Goal: Navigation & Orientation: Find specific page/section

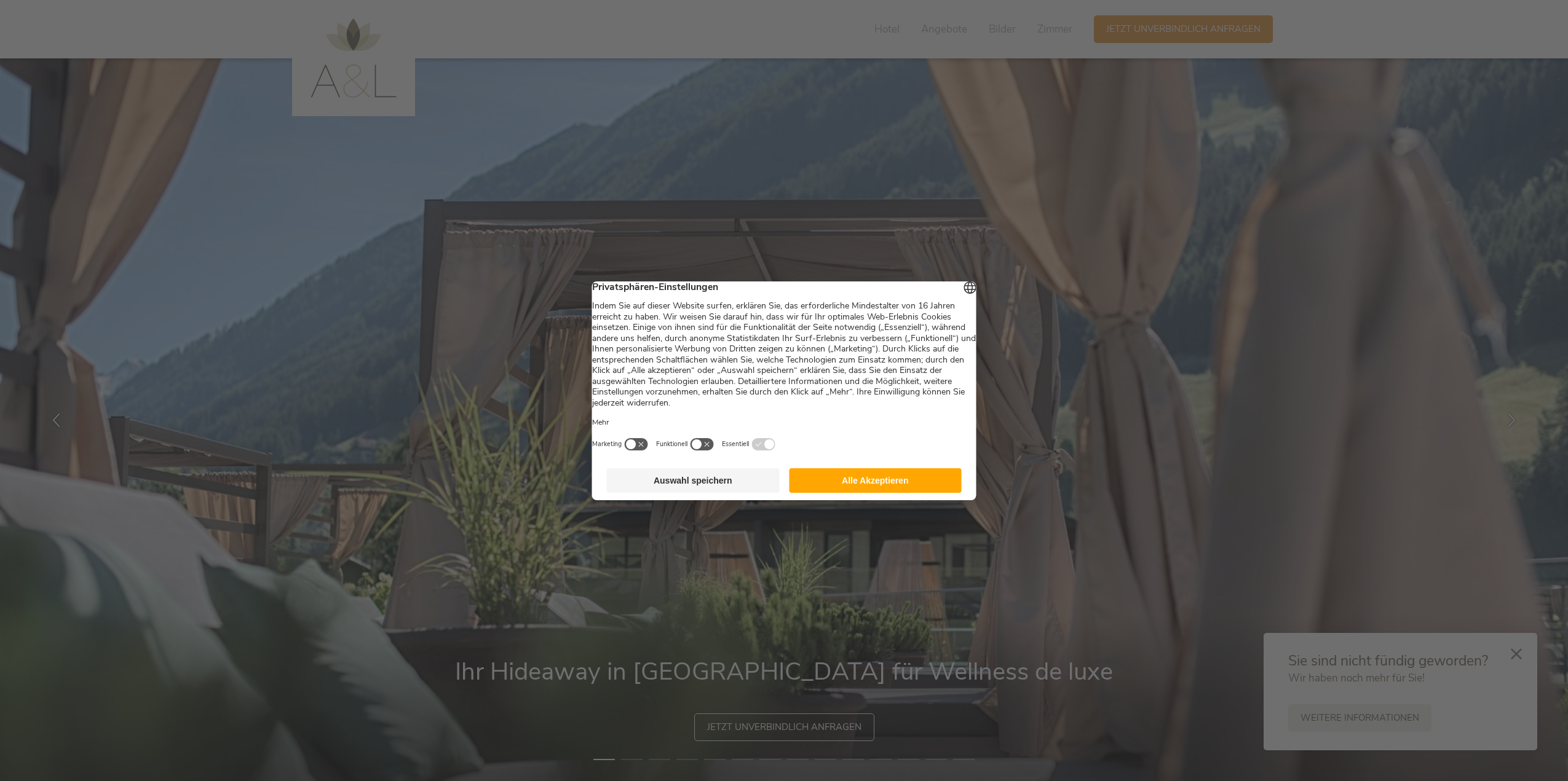
click at [759, 484] on button "Auswahl speichern" at bounding box center [693, 480] width 173 height 24
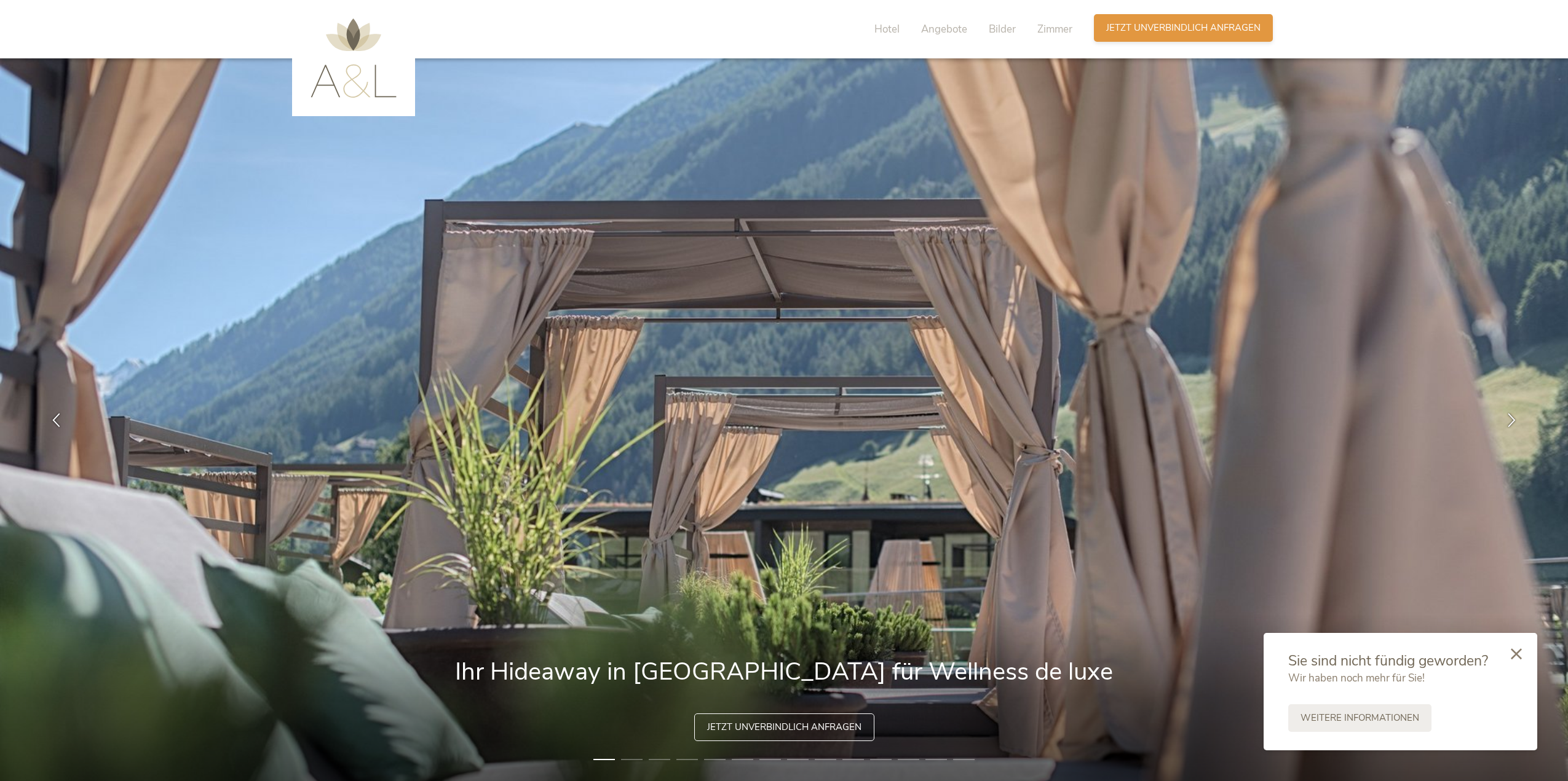
click at [1247, 28] on span "Jetzt unverbindlich anfragen" at bounding box center [1183, 28] width 154 height 13
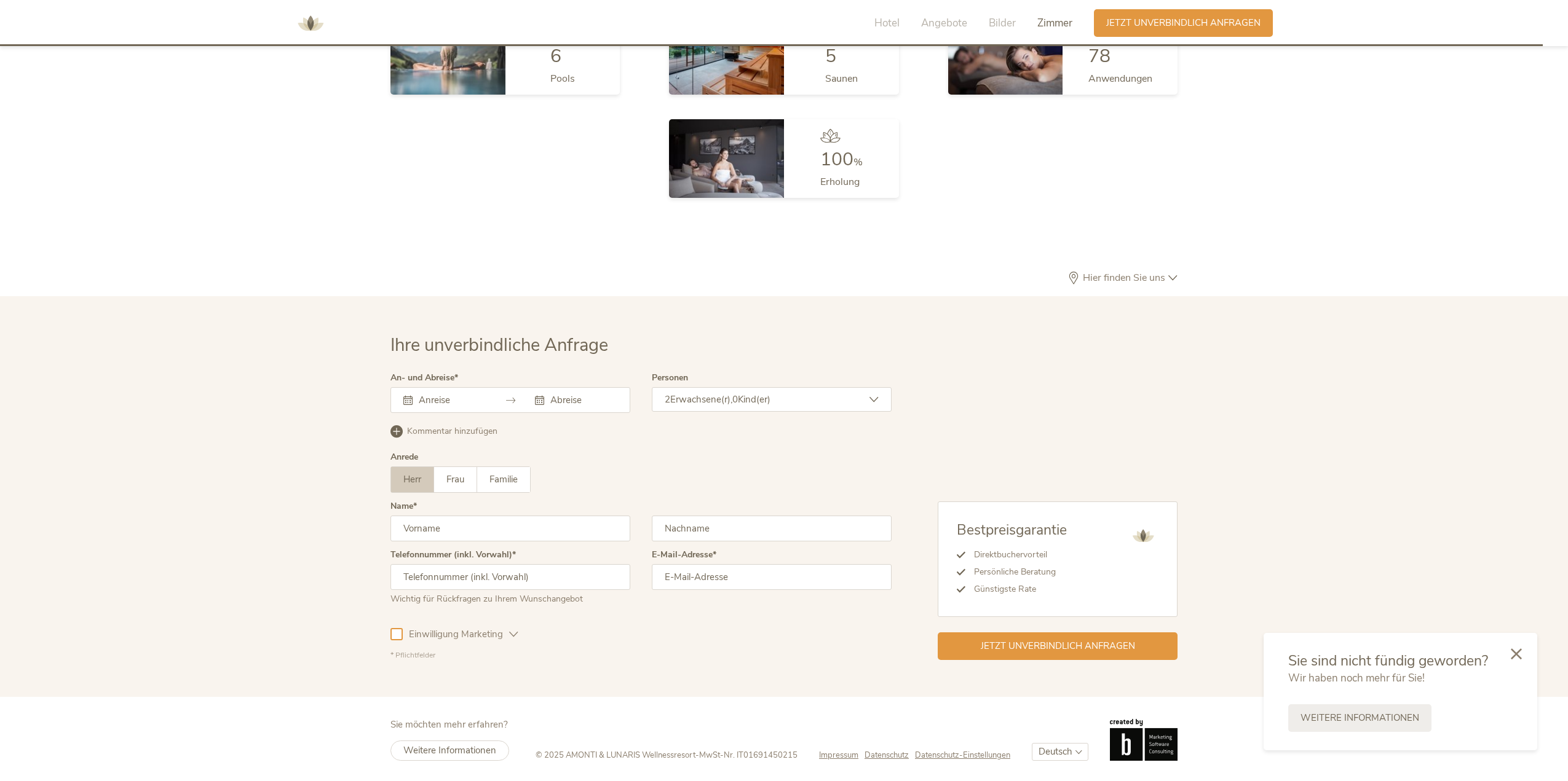
scroll to position [3772, 0]
click at [1517, 660] on div at bounding box center [1516, 654] width 42 height 44
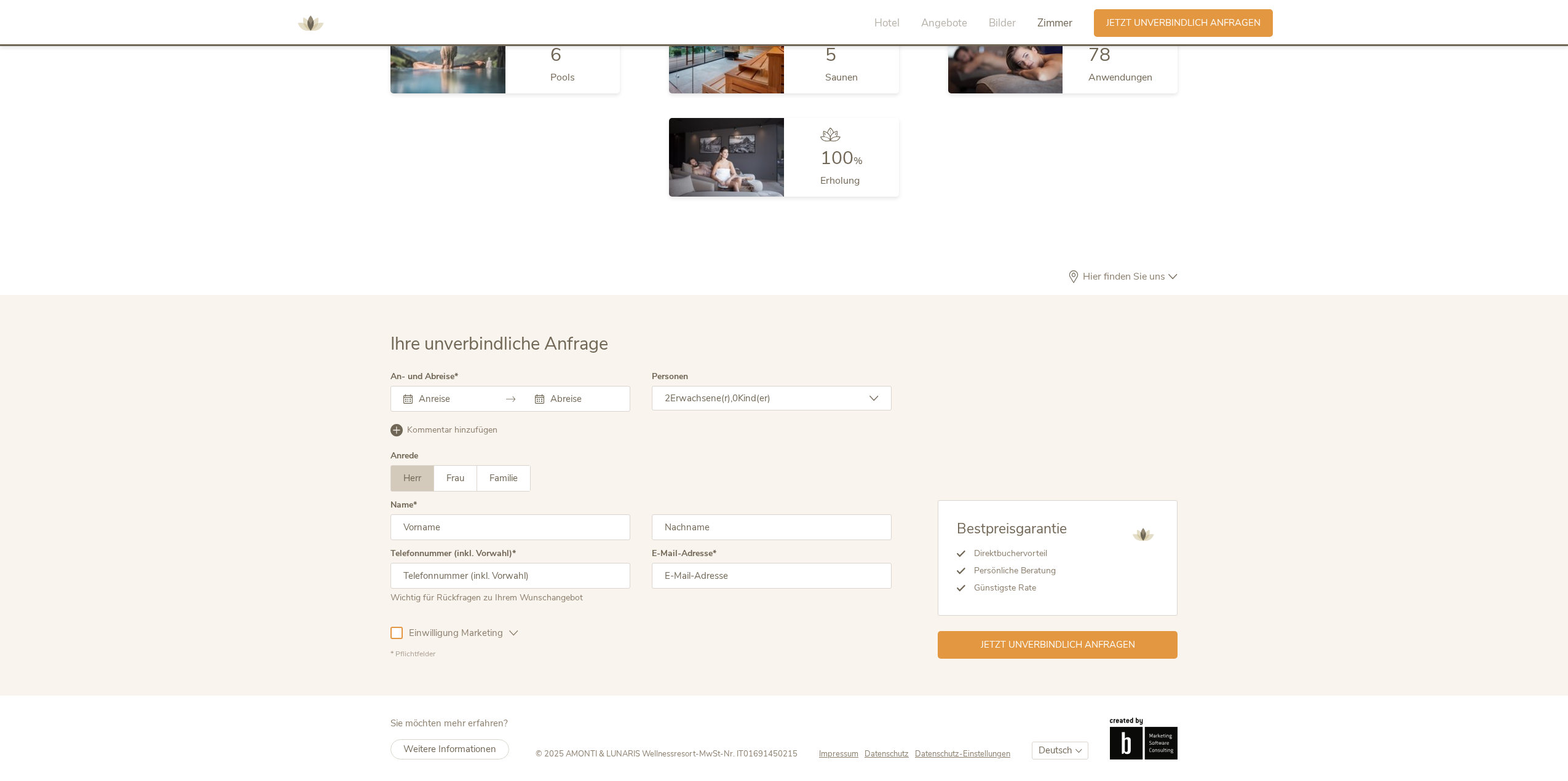
click at [301, 19] on img at bounding box center [311, 24] width 37 height 37
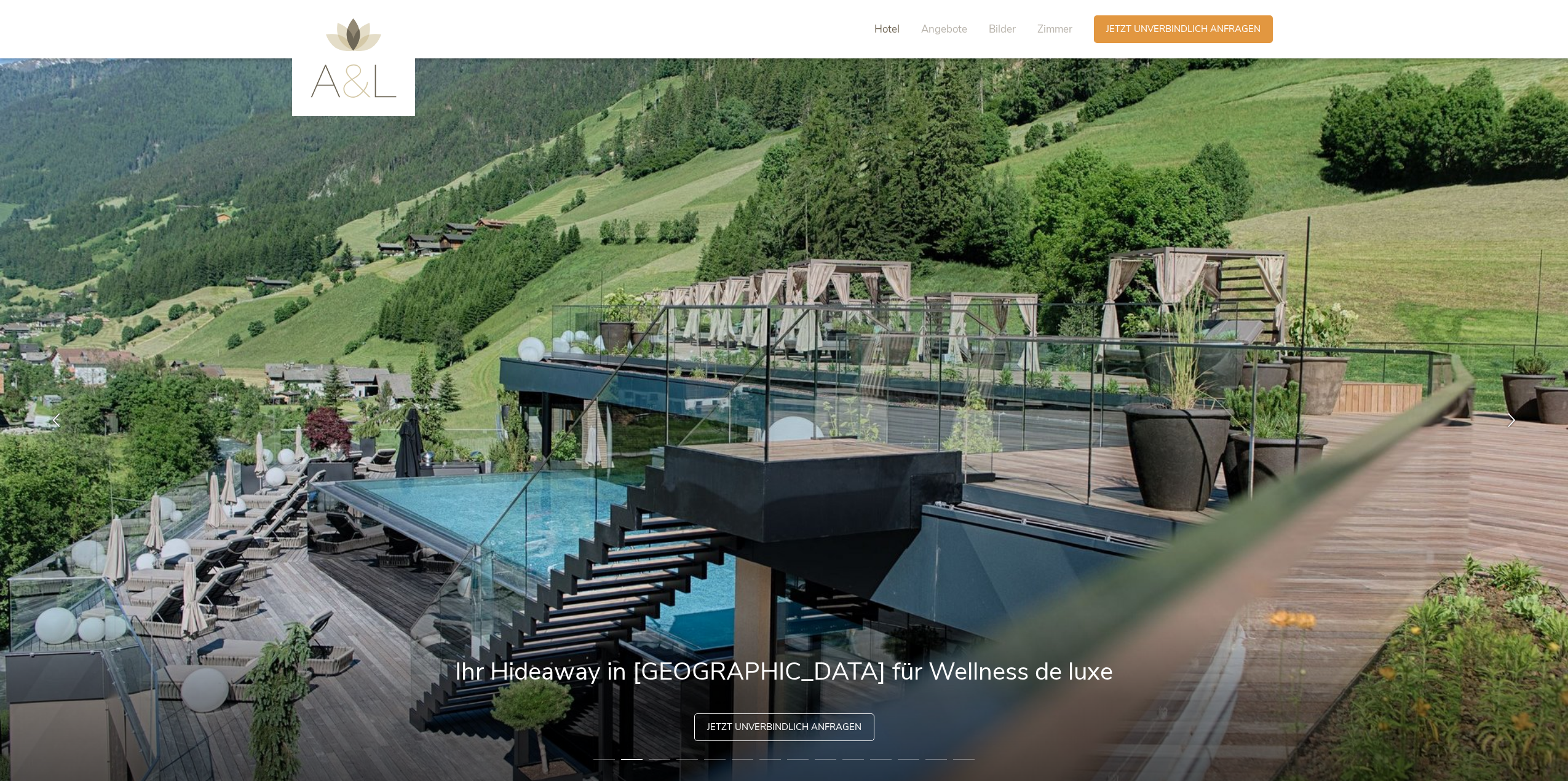
click at [894, 33] on span "Hotel" at bounding box center [887, 29] width 25 height 14
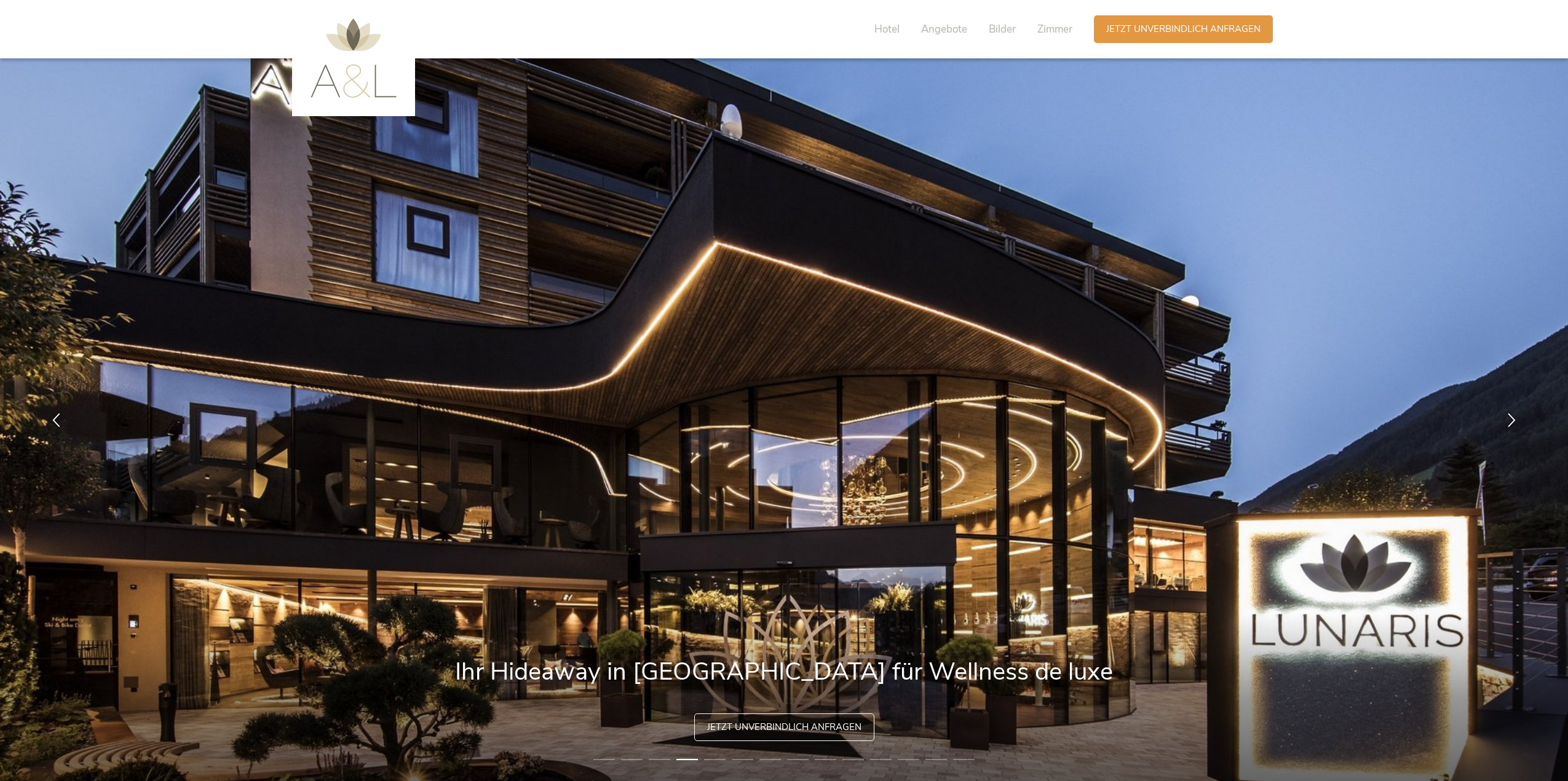
click at [354, 33] on img at bounding box center [353, 58] width 86 height 79
